Goal: Task Accomplishment & Management: Use online tool/utility

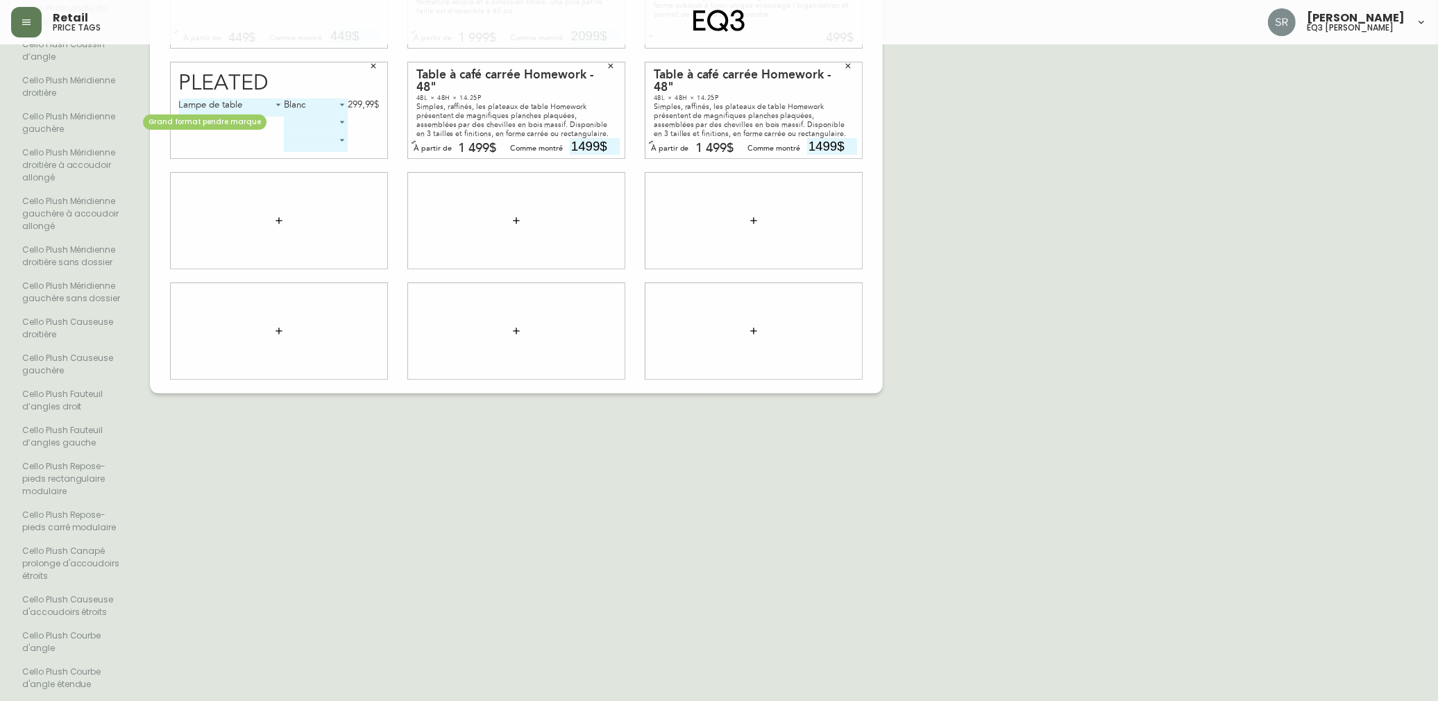
click at [114, 135] on li "Cello Plush Méridienne gauchère" at bounding box center [72, 123] width 122 height 36
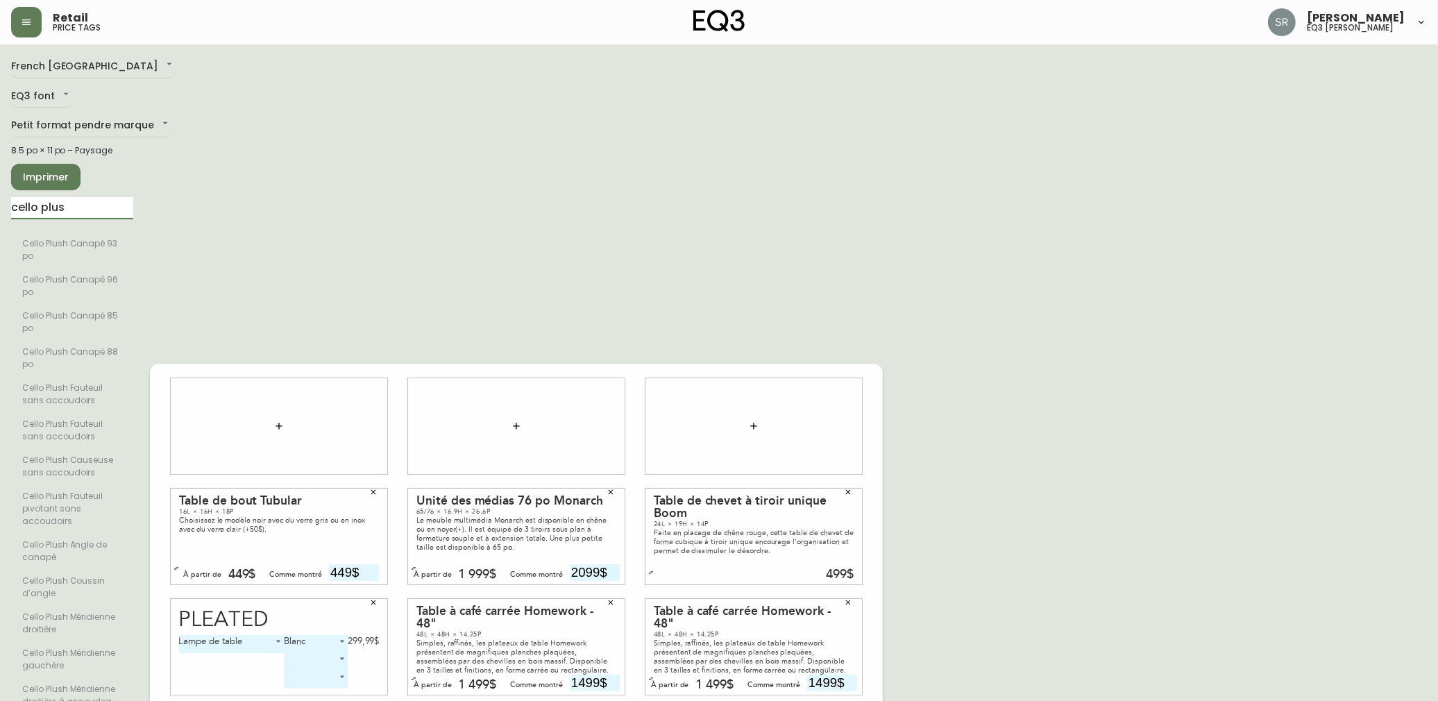
drag, startPoint x: 85, startPoint y: 215, endPoint x: -13, endPoint y: 223, distance: 98.9
click at [0, 223] on html "Retail price tags [PERSON_NAME] eq3 laval - [PERSON_NAME] French [GEOGRAPHIC_DA…" at bounding box center [719, 619] width 1438 height 1238
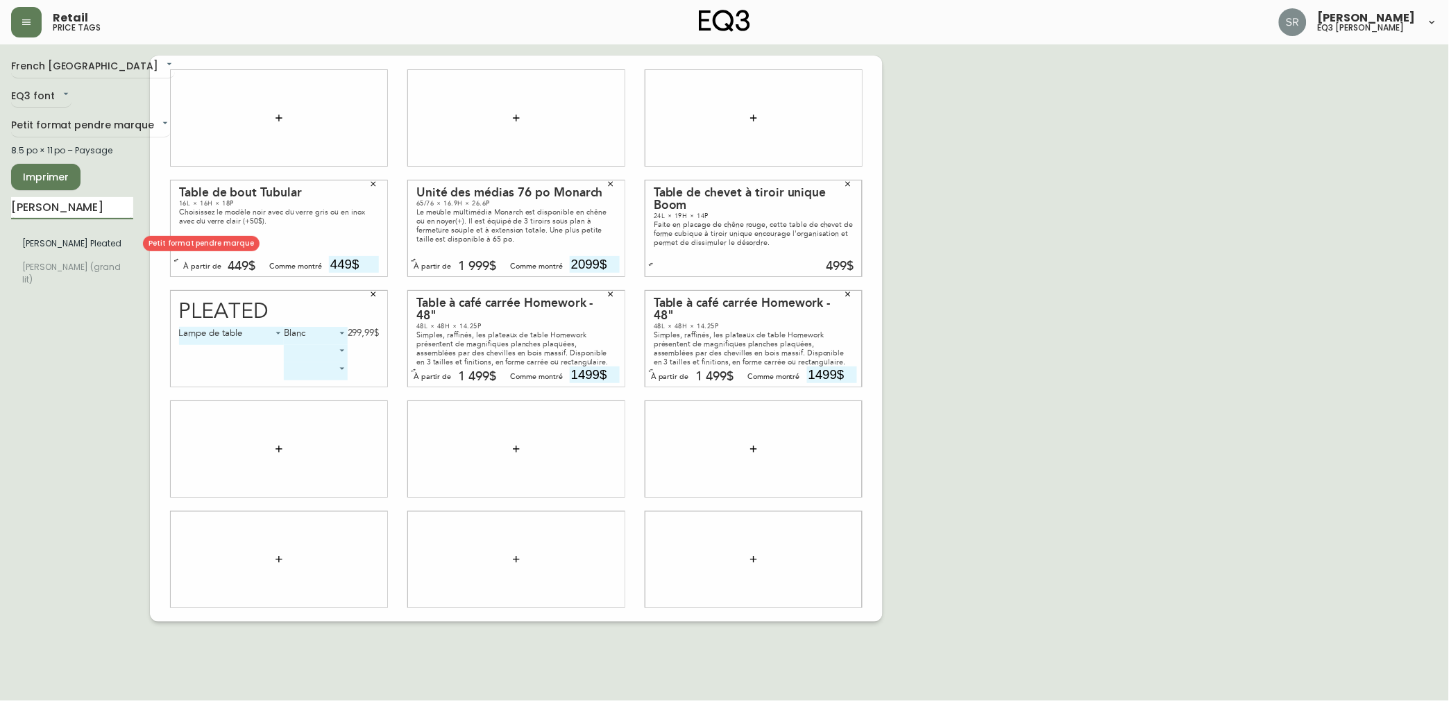
type input "[PERSON_NAME]"
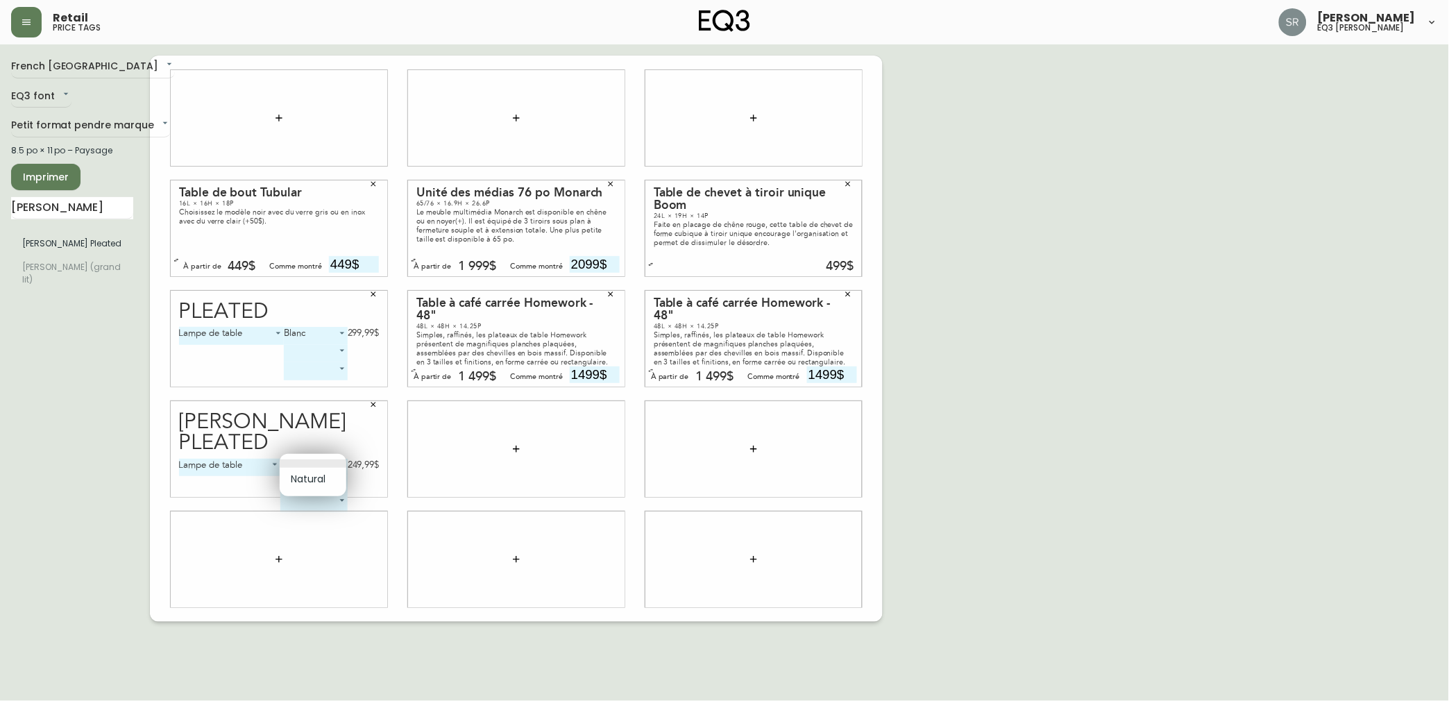
click at [330, 464] on body "Retail price tags [PERSON_NAME] eq3 laval - [PERSON_NAME] French Canada fr_CA E…" at bounding box center [724, 311] width 1449 height 622
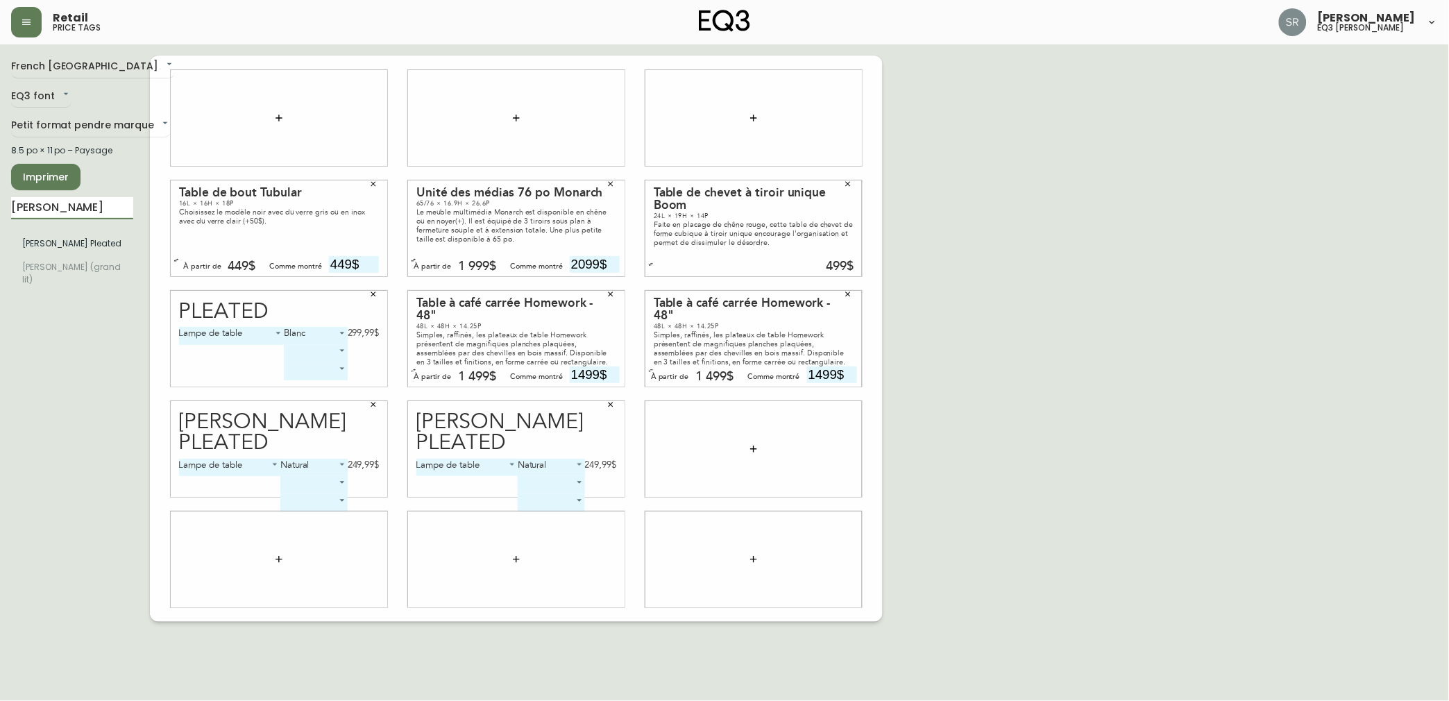
drag, startPoint x: 74, startPoint y: 210, endPoint x: -13, endPoint y: 229, distance: 88.7
click at [0, 229] on html "Retail price tags [PERSON_NAME] eq3 laval - [PERSON_NAME] French Canada fr_CA E…" at bounding box center [724, 311] width 1449 height 622
click at [89, 217] on input "[PERSON_NAME]" at bounding box center [72, 208] width 122 height 22
type input "M"
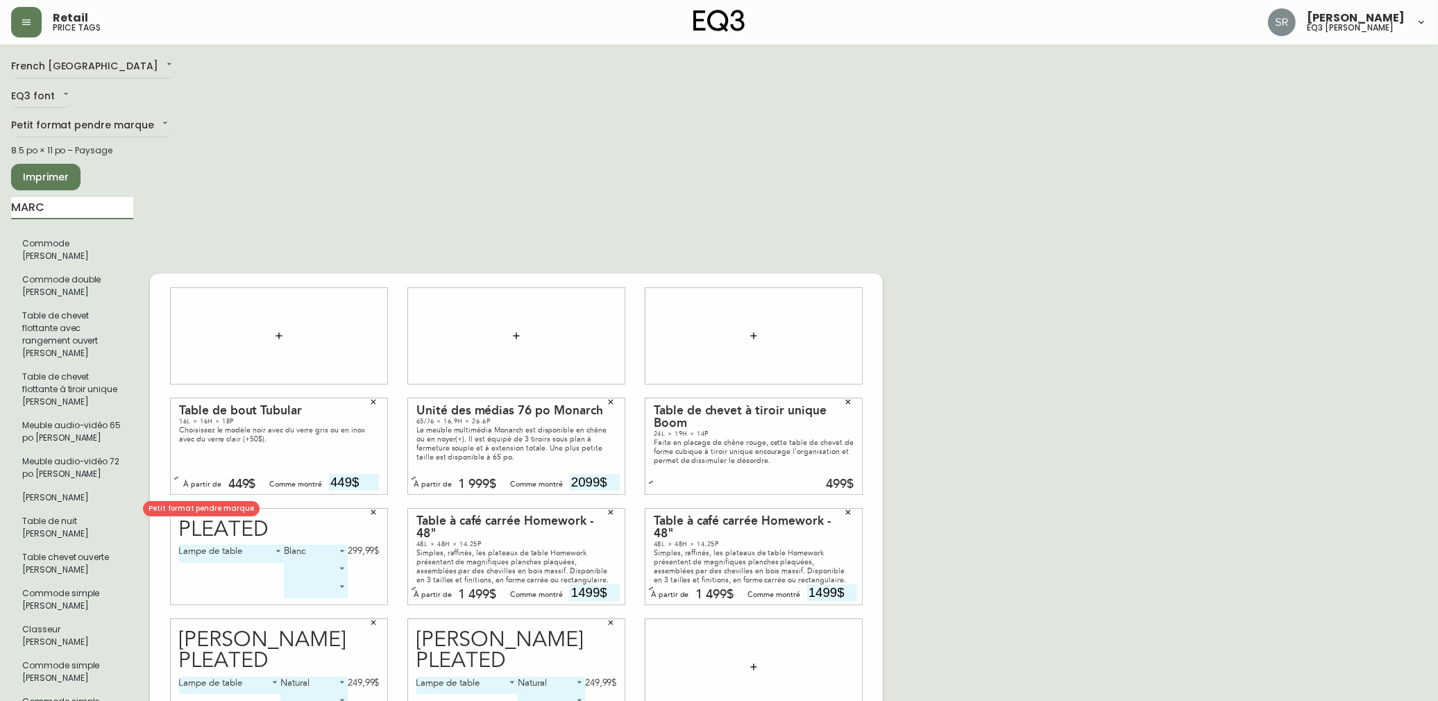
type input "MARC"
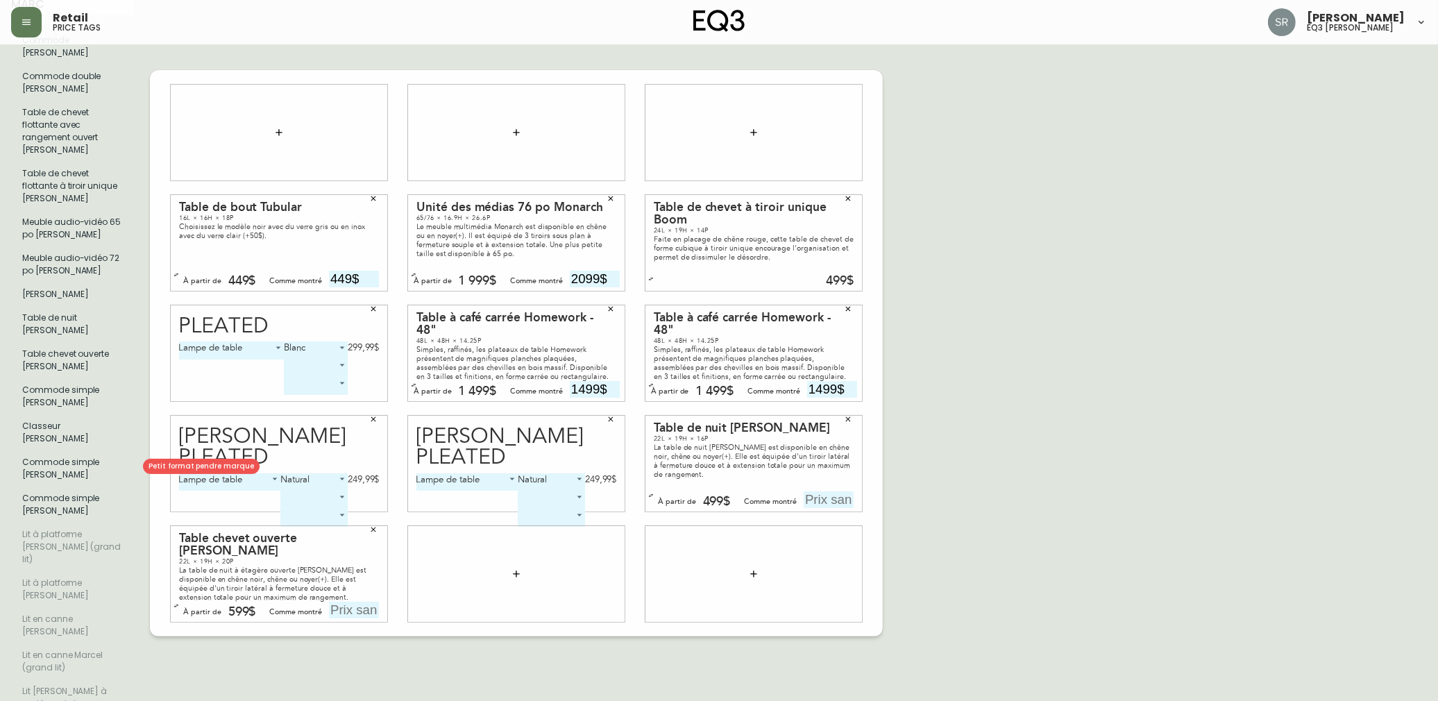
scroll to position [231, 0]
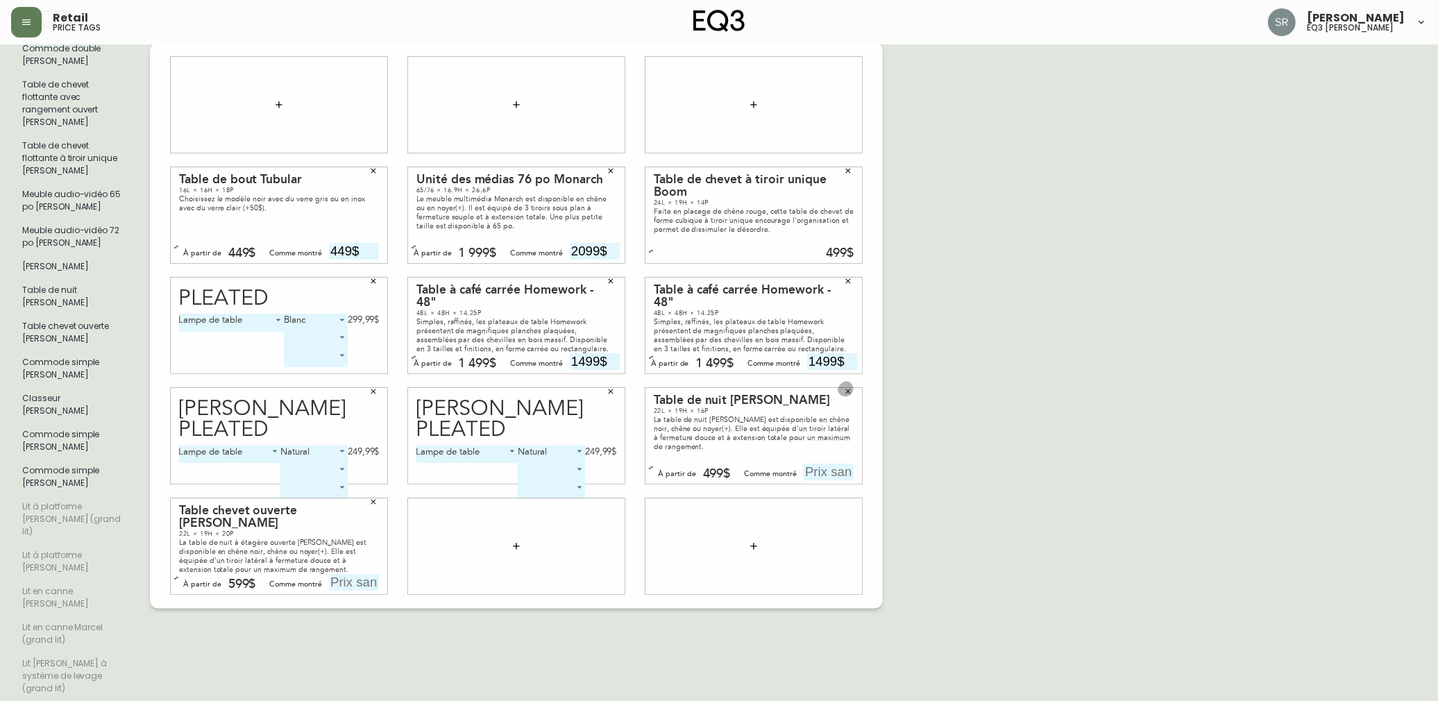
click at [845, 387] on icon "button" at bounding box center [848, 391] width 8 height 8
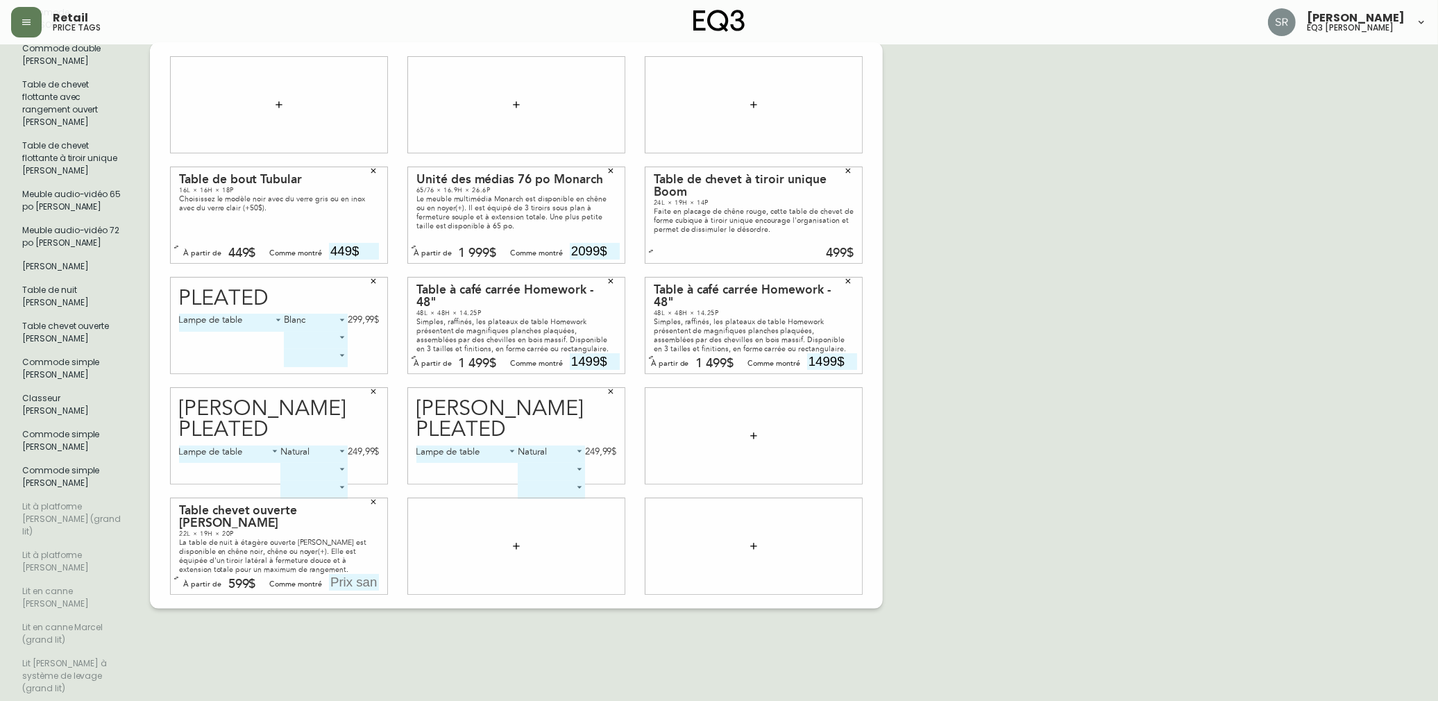
click at [366, 574] on input "text" at bounding box center [354, 582] width 50 height 17
type input "699$"
click at [1020, 319] on div "French Canada fr_CA EQ3 font EQ3 Petit format pendre marque small 8.5 po × 11 p…" at bounding box center [719, 325] width 1416 height 1002
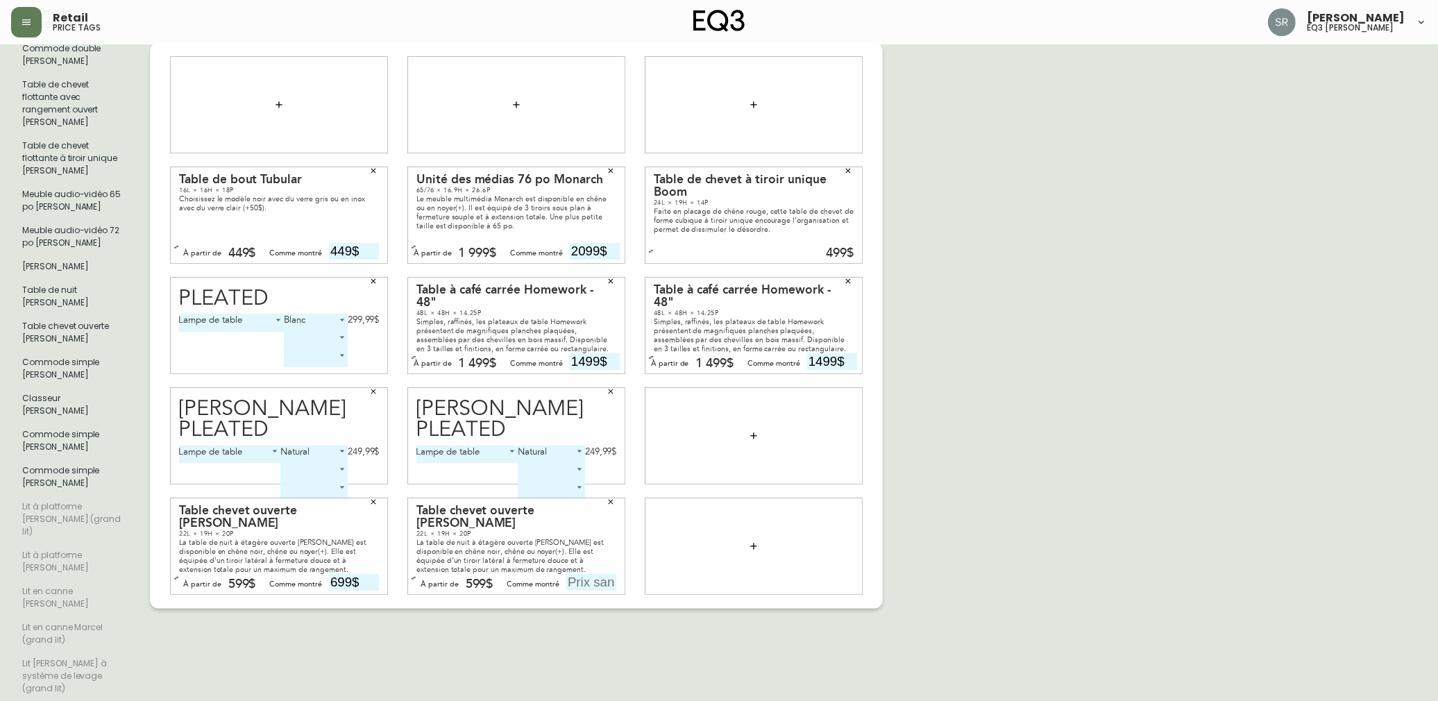
click at [604, 574] on input "text" at bounding box center [591, 582] width 50 height 17
type input "699$"
click at [1003, 469] on div "French Canada fr_CA EQ3 font EQ3 Petit format pendre marque small 8.5 po × 11 p…" at bounding box center [719, 325] width 1416 height 1002
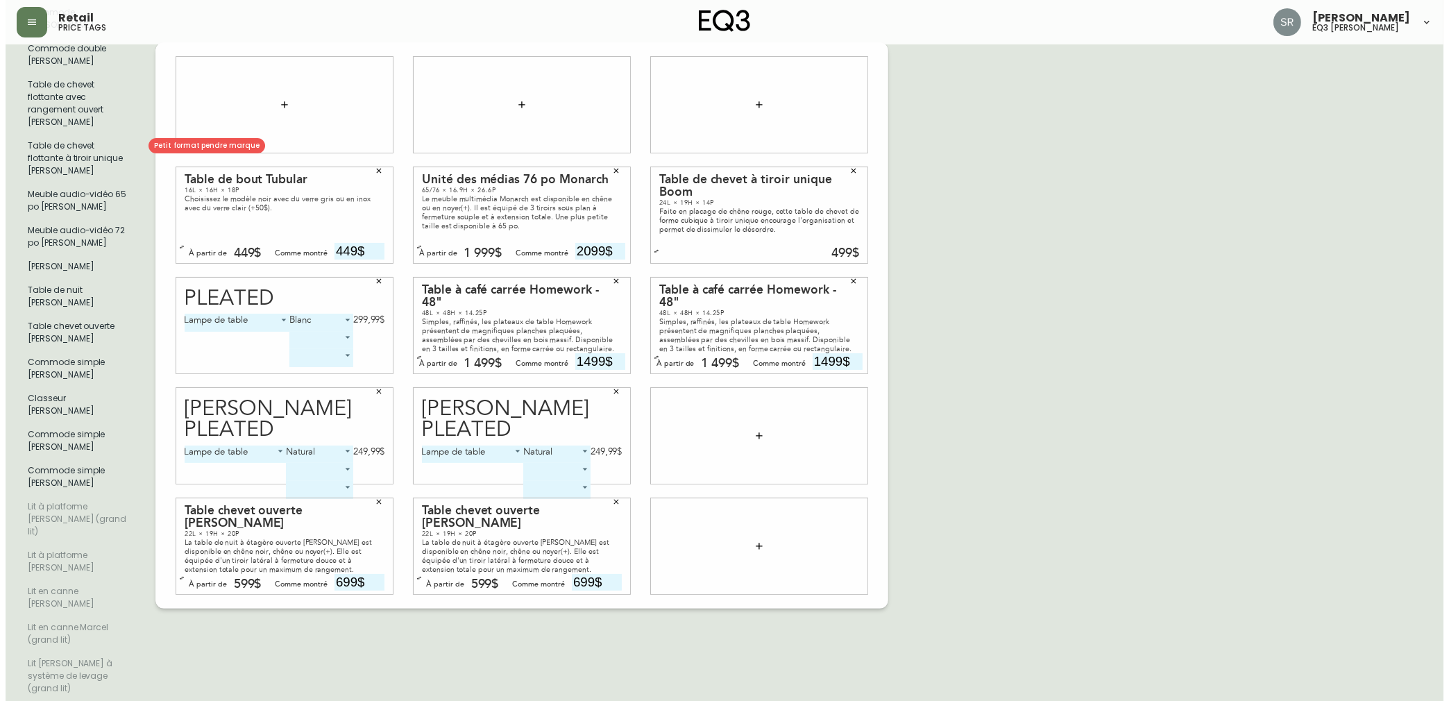
scroll to position [0, 0]
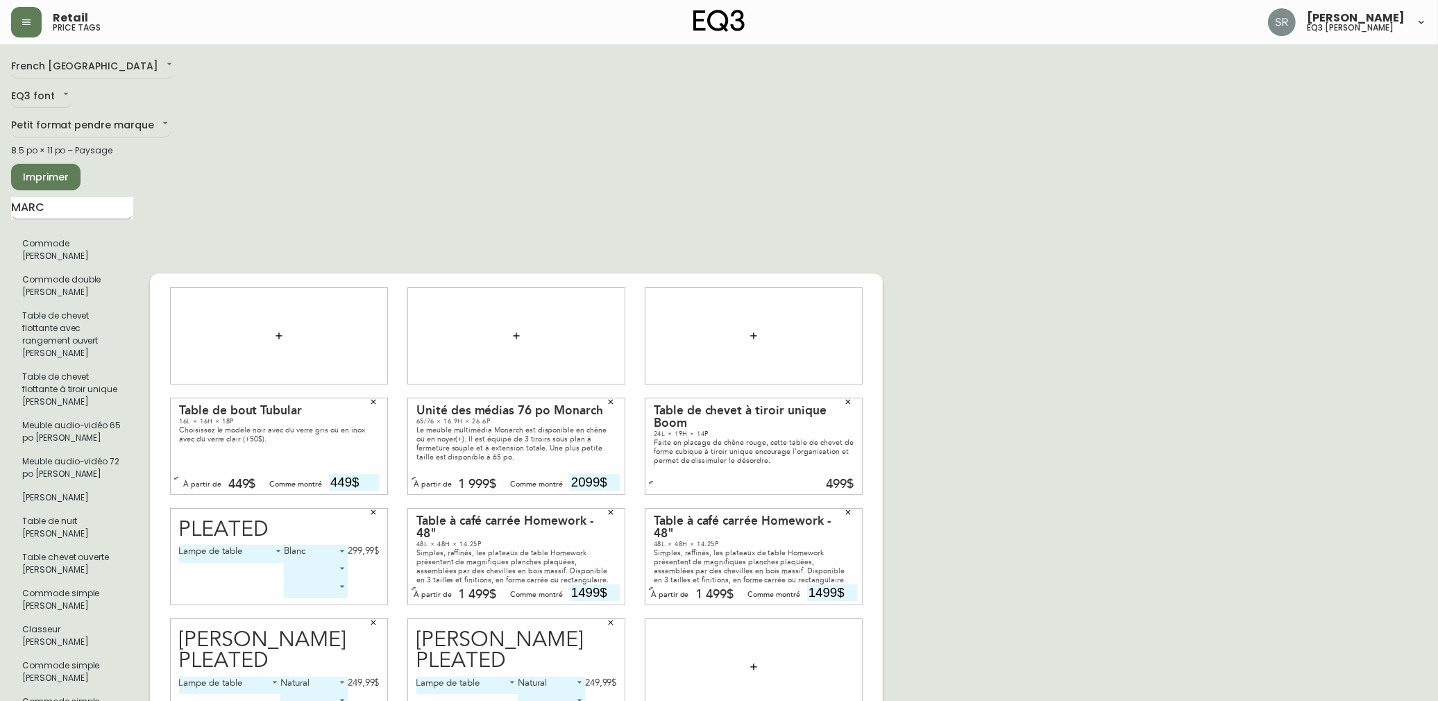
click at [79, 200] on input "MARC" at bounding box center [72, 208] width 122 height 22
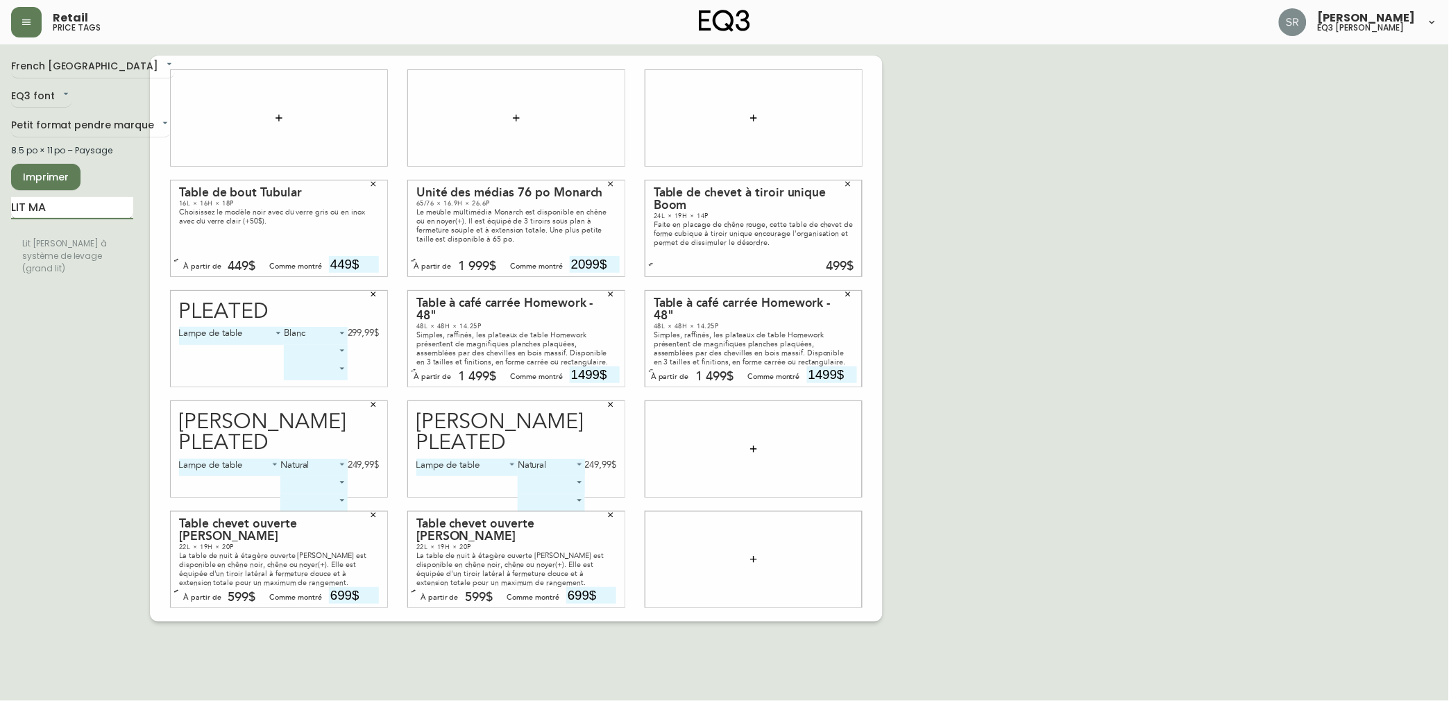
click at [56, 205] on input "LIT MA" at bounding box center [72, 208] width 122 height 22
type input "LIT MA"
